Goal: Find specific page/section: Find specific page/section

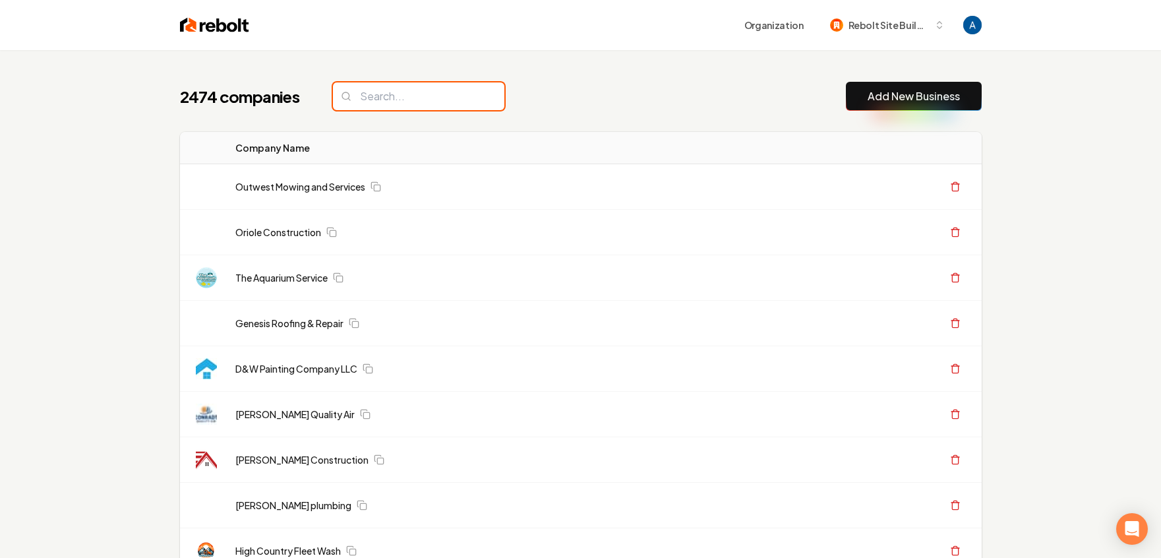
click at [409, 95] on input "search" at bounding box center [418, 96] width 171 height 28
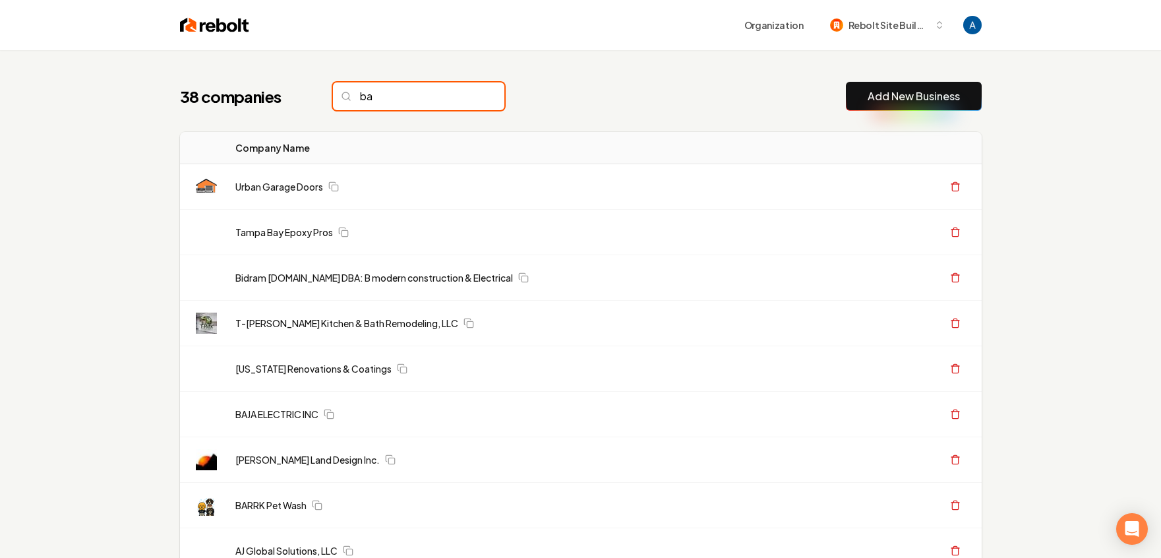
type input "b"
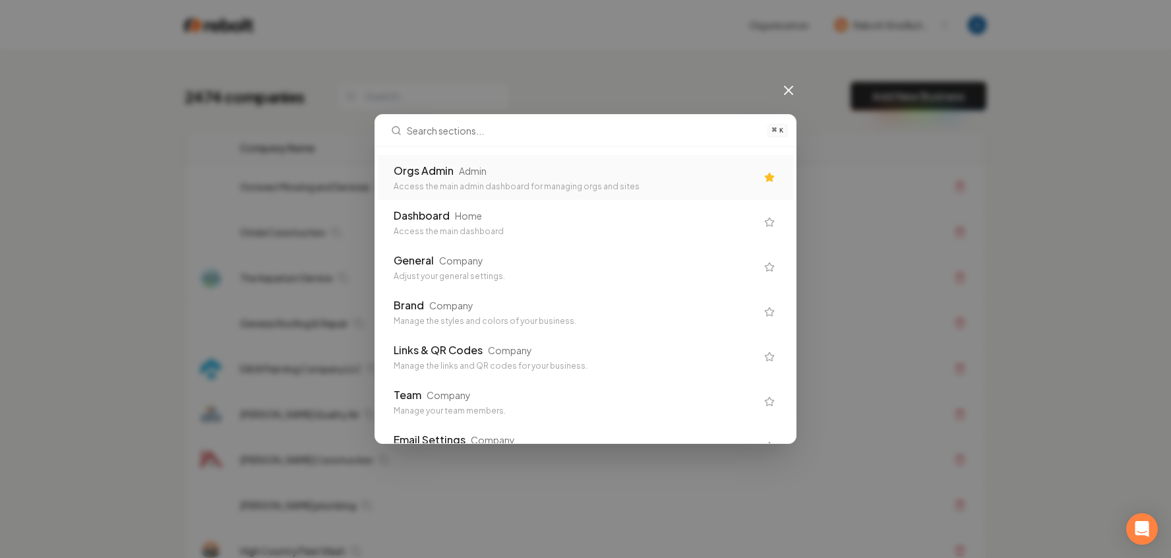
click at [470, 171] on div "Admin" at bounding box center [473, 170] width 28 height 13
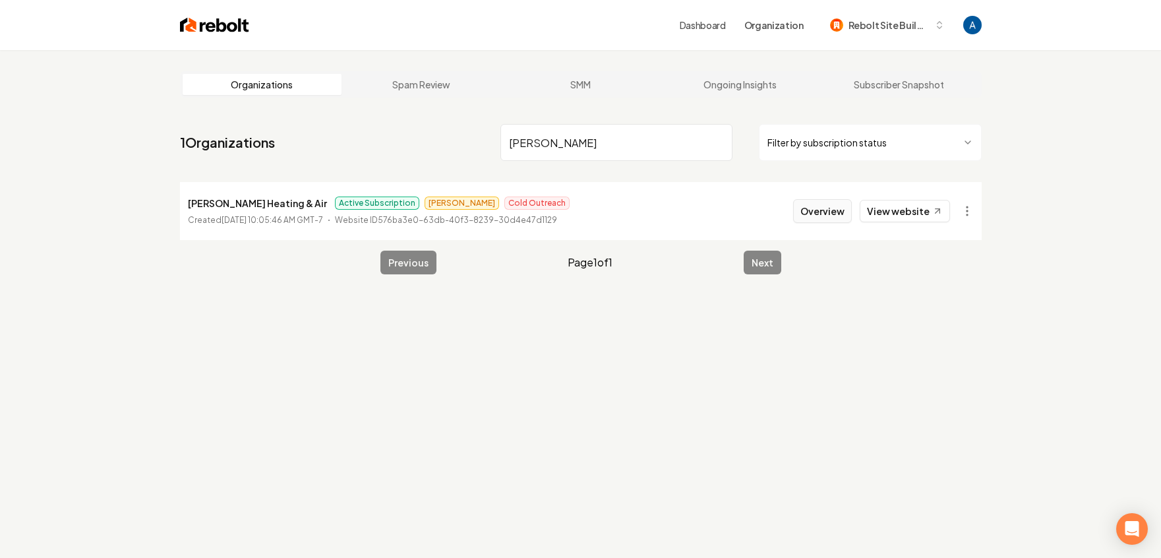
type input "[PERSON_NAME]"
click at [843, 216] on button "Overview" at bounding box center [822, 211] width 59 height 24
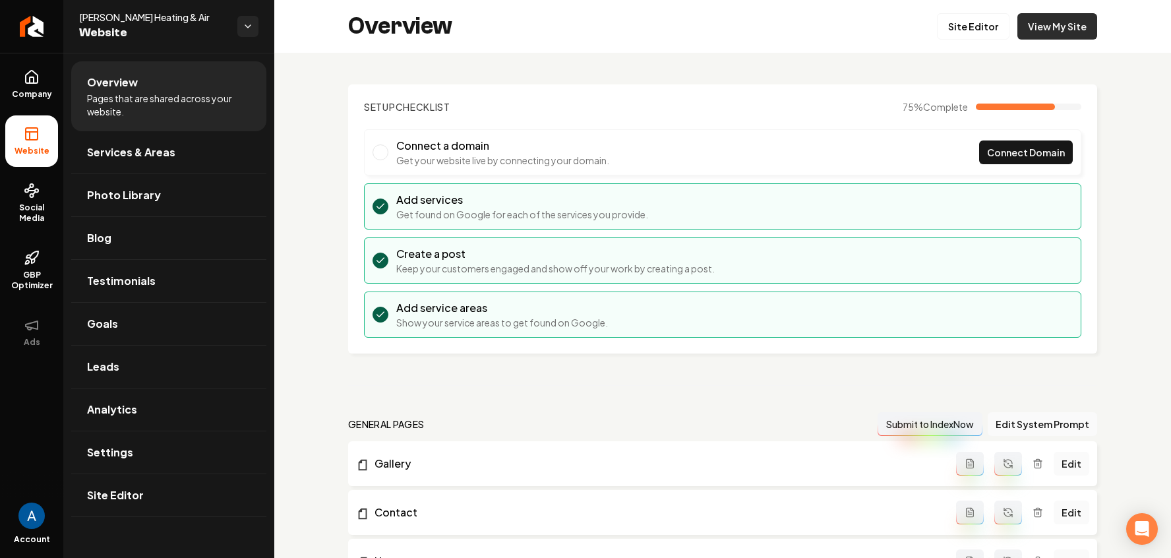
click at [1039, 30] on link "View My Site" at bounding box center [1057, 26] width 80 height 26
click at [30, 207] on span "Social Media" at bounding box center [31, 212] width 53 height 21
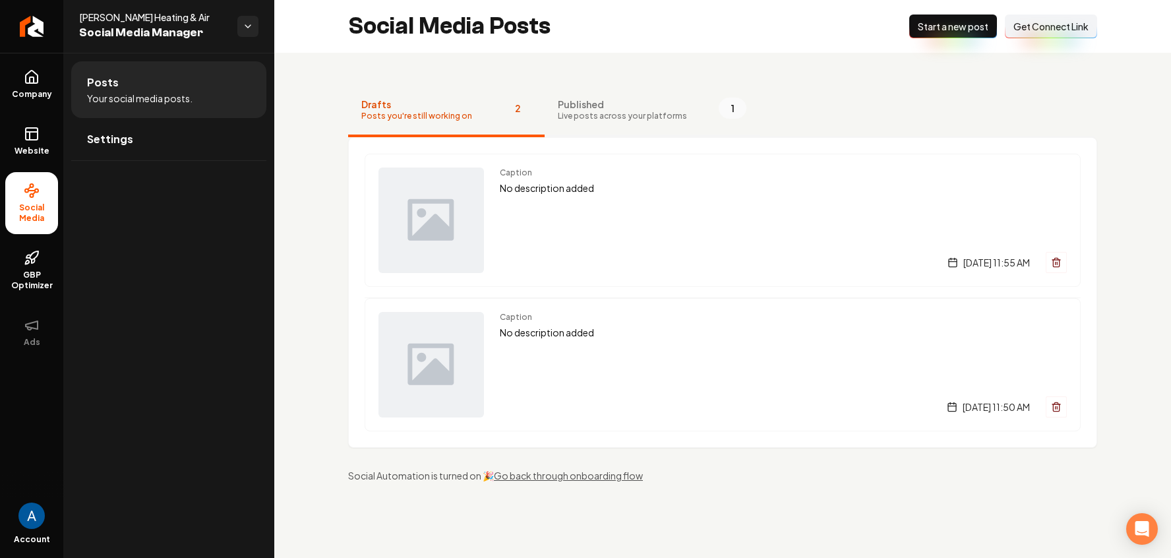
click at [626, 122] on button "Published Live posts across your platforms 1" at bounding box center [652, 110] width 215 height 53
